Goal: Register for event/course

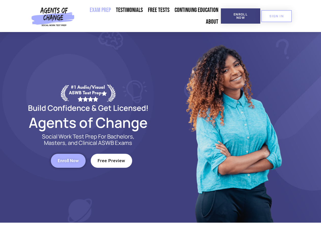
click at [161, 122] on div at bounding box center [233, 127] width 145 height 191
click at [241, 16] on span "Enroll Now" at bounding box center [240, 16] width 23 height 7
click at [277, 16] on span "SIGN IN" at bounding box center [276, 15] width 14 height 3
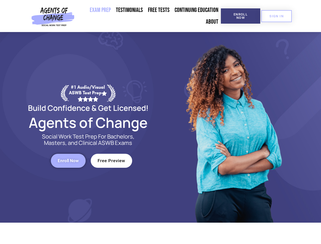
click at [68, 161] on span "Enroll Now" at bounding box center [68, 161] width 21 height 4
click at [111, 161] on span "Free Preview" at bounding box center [112, 161] width 28 height 4
